Goal: Use online tool/utility: Utilize a website feature to perform a specific function

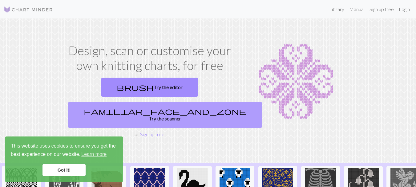
click at [199, 102] on link "familiar_face_and_zone Try the scanner" at bounding box center [165, 115] width 194 height 26
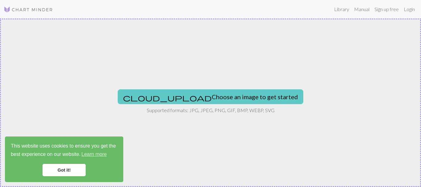
click at [244, 96] on button "cloud_upload Choose an image to get started" at bounding box center [210, 96] width 185 height 15
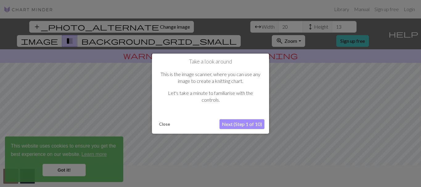
click at [167, 124] on button "Close" at bounding box center [164, 123] width 16 height 9
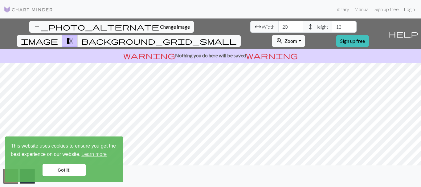
click at [76, 171] on link "Got it!" at bounding box center [63, 170] width 43 height 12
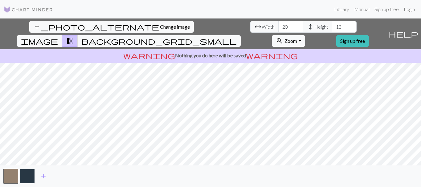
click at [27, 175] on button "button" at bounding box center [27, 176] width 15 height 15
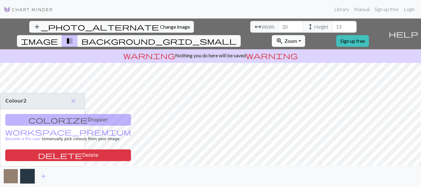
click at [10, 177] on button "button" at bounding box center [10, 176] width 15 height 15
click at [73, 100] on span "close" at bounding box center [73, 101] width 7 height 9
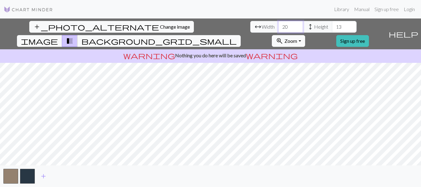
click at [278, 27] on input "20" at bounding box center [290, 27] width 25 height 12
type input "2"
type input "200"
click at [332, 26] on input "13" at bounding box center [344, 27] width 25 height 12
type input "1"
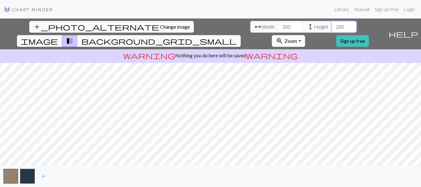
type input "200"
click at [297, 38] on span "Zoom" at bounding box center [290, 41] width 13 height 6
click at [304, 35] on button "zoom_in Zoom Zoom" at bounding box center [288, 41] width 33 height 12
